Goal: Task Accomplishment & Management: Complete application form

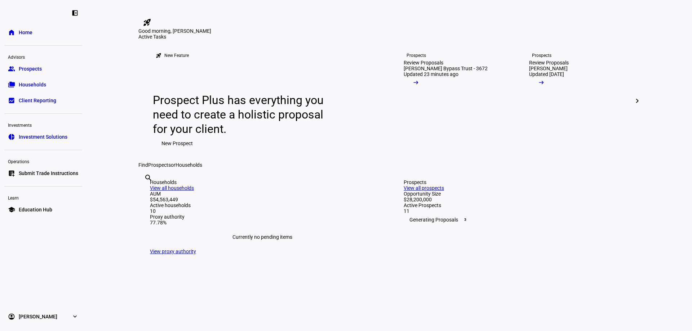
click at [35, 178] on link "list_alt_add Submit Trade Instructions" at bounding box center [43, 173] width 78 height 14
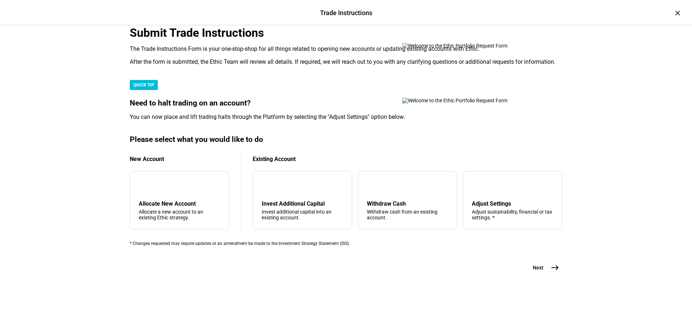
scroll to position [171, 0]
click at [272, 184] on mat-icon "arrow_downward" at bounding box center [267, 186] width 9 height 9
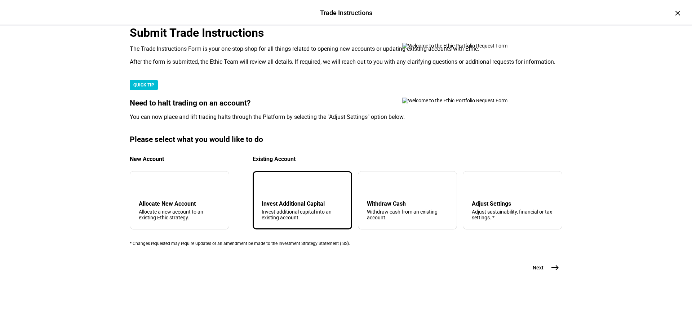
scroll to position [0, 0]
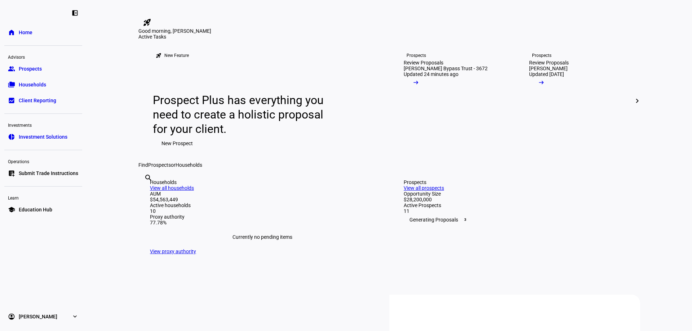
click at [37, 70] on span "Prospects" at bounding box center [30, 68] width 23 height 7
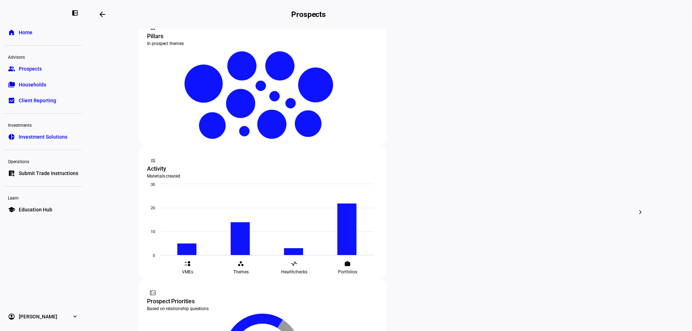
scroll to position [216, 0]
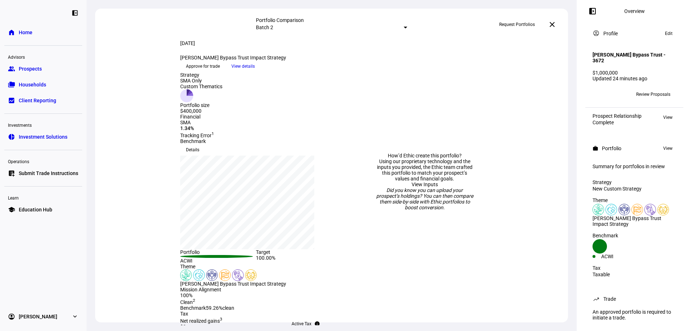
click at [35, 73] on link "group Prospects" at bounding box center [43, 69] width 78 height 14
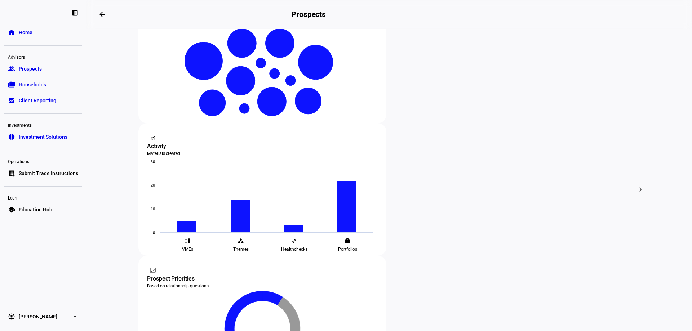
scroll to position [180, 0]
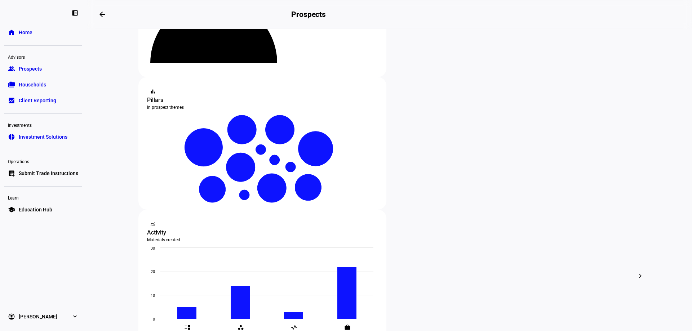
scroll to position [108, 0]
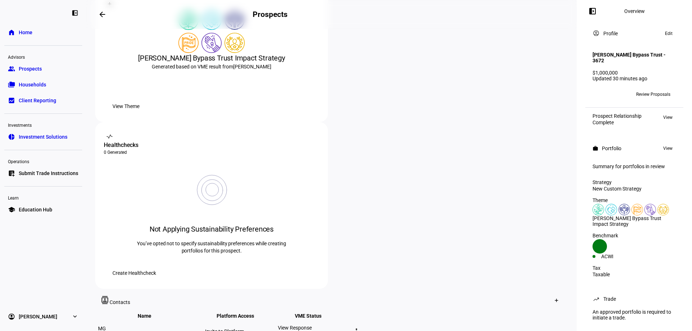
scroll to position [108, 0]
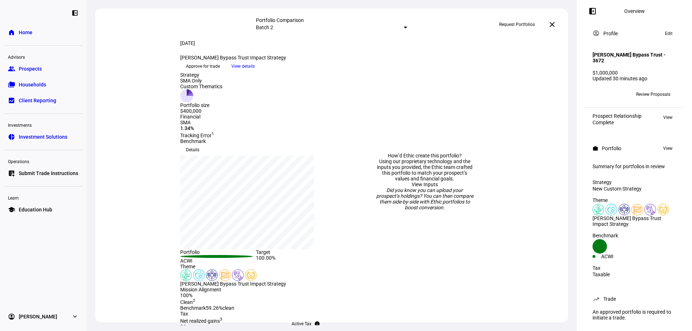
click at [29, 66] on span "Prospects" at bounding box center [30, 68] width 23 height 7
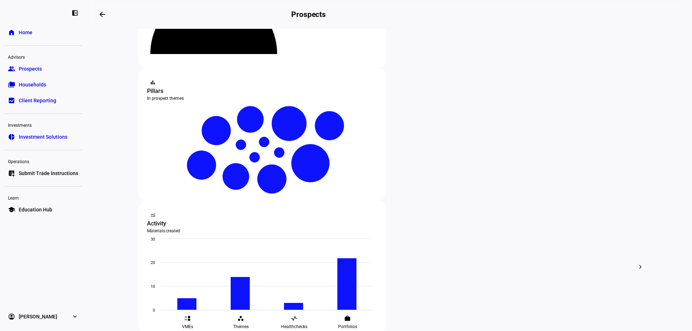
scroll to position [108, 0]
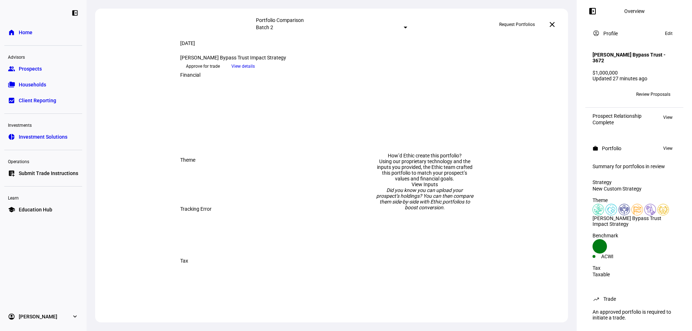
click at [50, 174] on span "Submit Trade Instructions" at bounding box center [48, 173] width 59 height 7
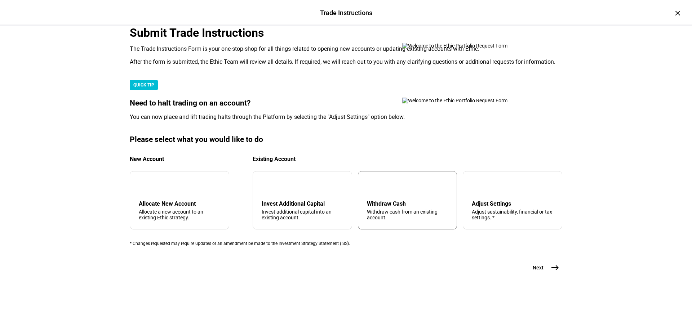
scroll to position [171, 0]
click at [166, 200] on div "Allocate New Account" at bounding box center [179, 203] width 81 height 7
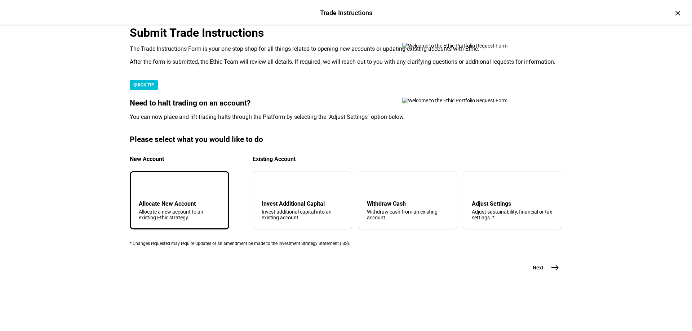
click at [149, 185] on mat-icon "add" at bounding box center [144, 186] width 9 height 9
click at [149, 182] on mat-icon "add" at bounding box center [144, 186] width 9 height 9
click at [149, 183] on mat-icon "add" at bounding box center [144, 186] width 9 height 9
click at [184, 193] on div "add Allocate New Account Allocate a new account to an existing Ethic strategy." at bounding box center [179, 200] width 99 height 58
click at [183, 193] on div "add Allocate New Account Allocate a new account to an existing Ethic strategy." at bounding box center [179, 200] width 99 height 58
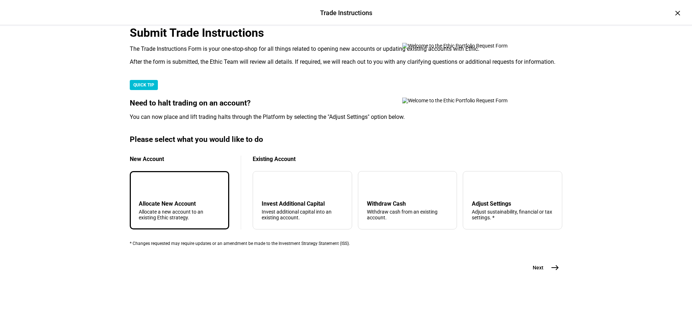
click at [183, 192] on div "add Allocate New Account Allocate a new account to an existing Ethic strategy." at bounding box center [179, 200] width 99 height 58
click at [168, 176] on div "add Allocate New Account Allocate a new account to an existing Ethic strategy." at bounding box center [179, 200] width 99 height 58
click at [150, 180] on div "add" at bounding box center [145, 186] width 12 height 12
click at [161, 192] on div "add Allocate New Account Allocate a new account to an existing Ethic strategy." at bounding box center [179, 200] width 99 height 58
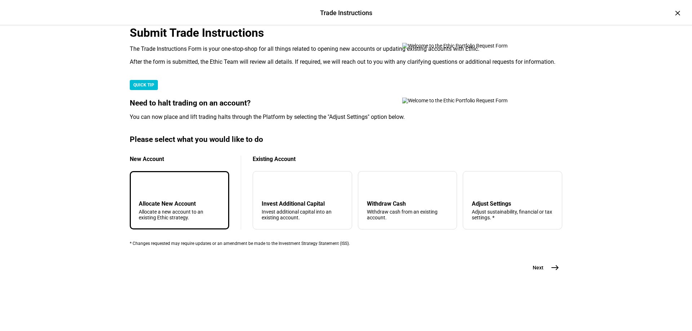
click at [551, 272] on mat-icon "east" at bounding box center [555, 267] width 9 height 9
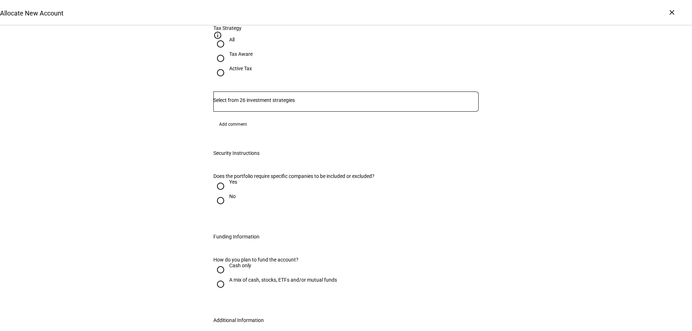
scroll to position [705, 0]
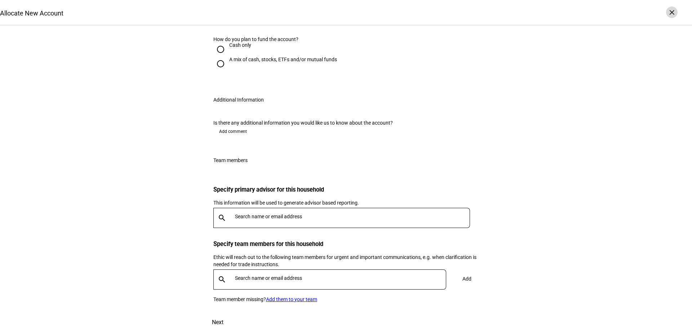
click at [670, 14] on div "×" at bounding box center [672, 12] width 12 height 12
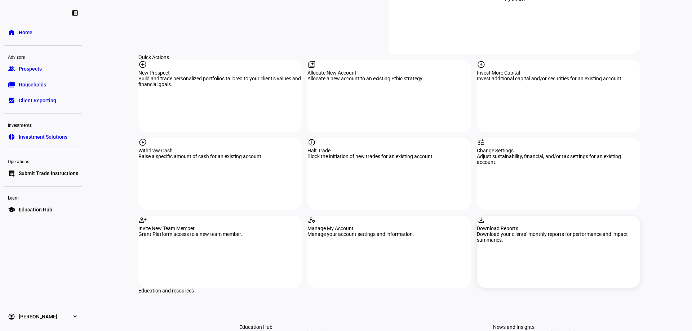
scroll to position [721, 0]
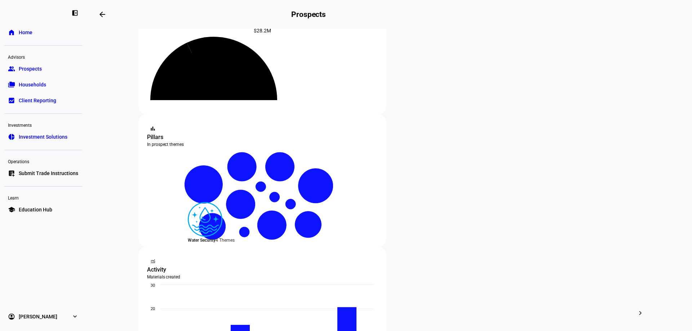
scroll to position [108, 0]
